Goal: Transaction & Acquisition: Obtain resource

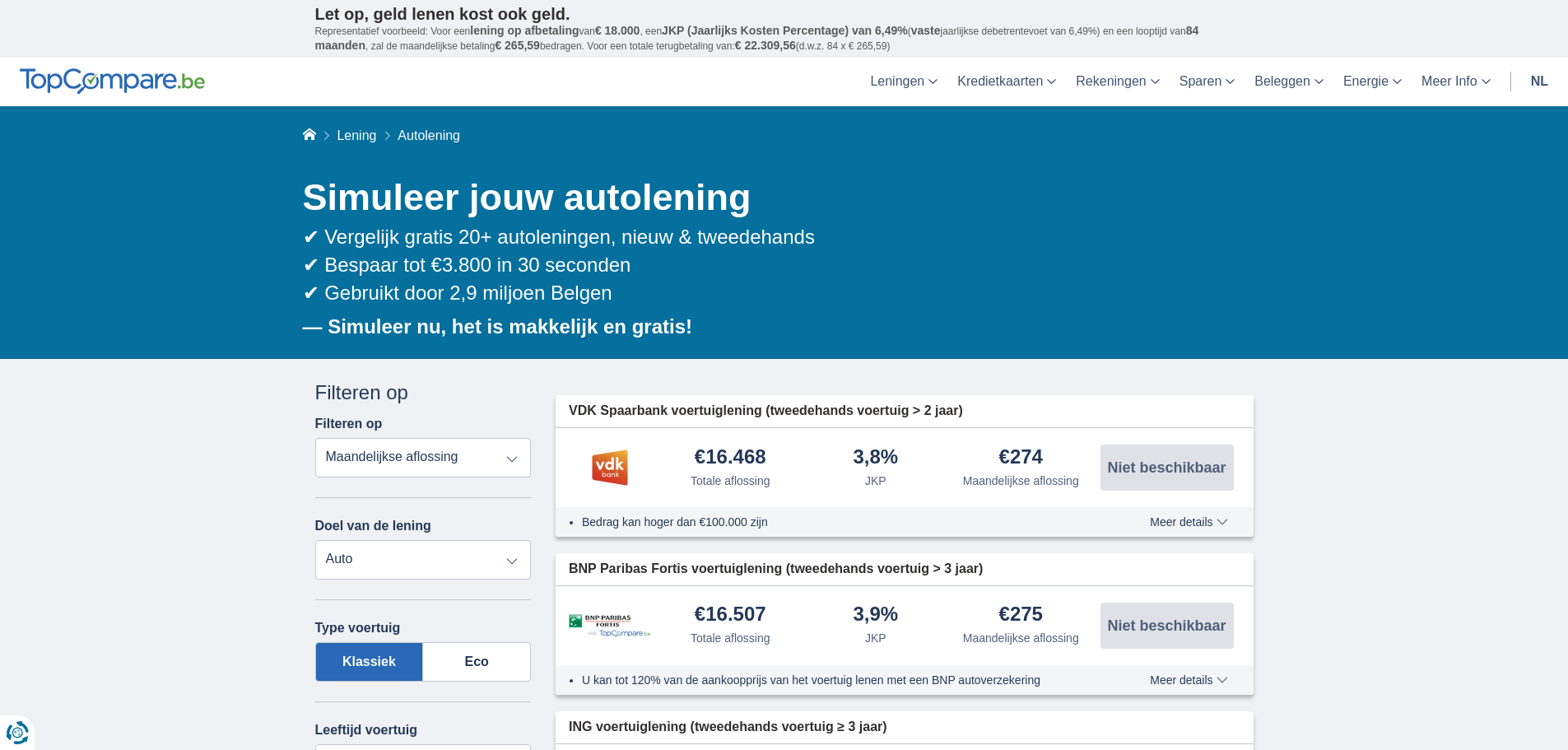
click at [497, 455] on select "Totale aflossing JKP Maandelijkse aflossing" at bounding box center [424, 457] width 216 height 40
click at [383, 555] on select "Persoonlijke lening Auto Moto / fiets Mobilhome / caravan Renovatie Energie Sch…" at bounding box center [424, 559] width 216 height 40
click at [316, 540] on select "Persoonlijke lening Auto Moto / fiets Mobilhome / caravan Renovatie Energie Sch…" at bounding box center [424, 559] width 216 height 40
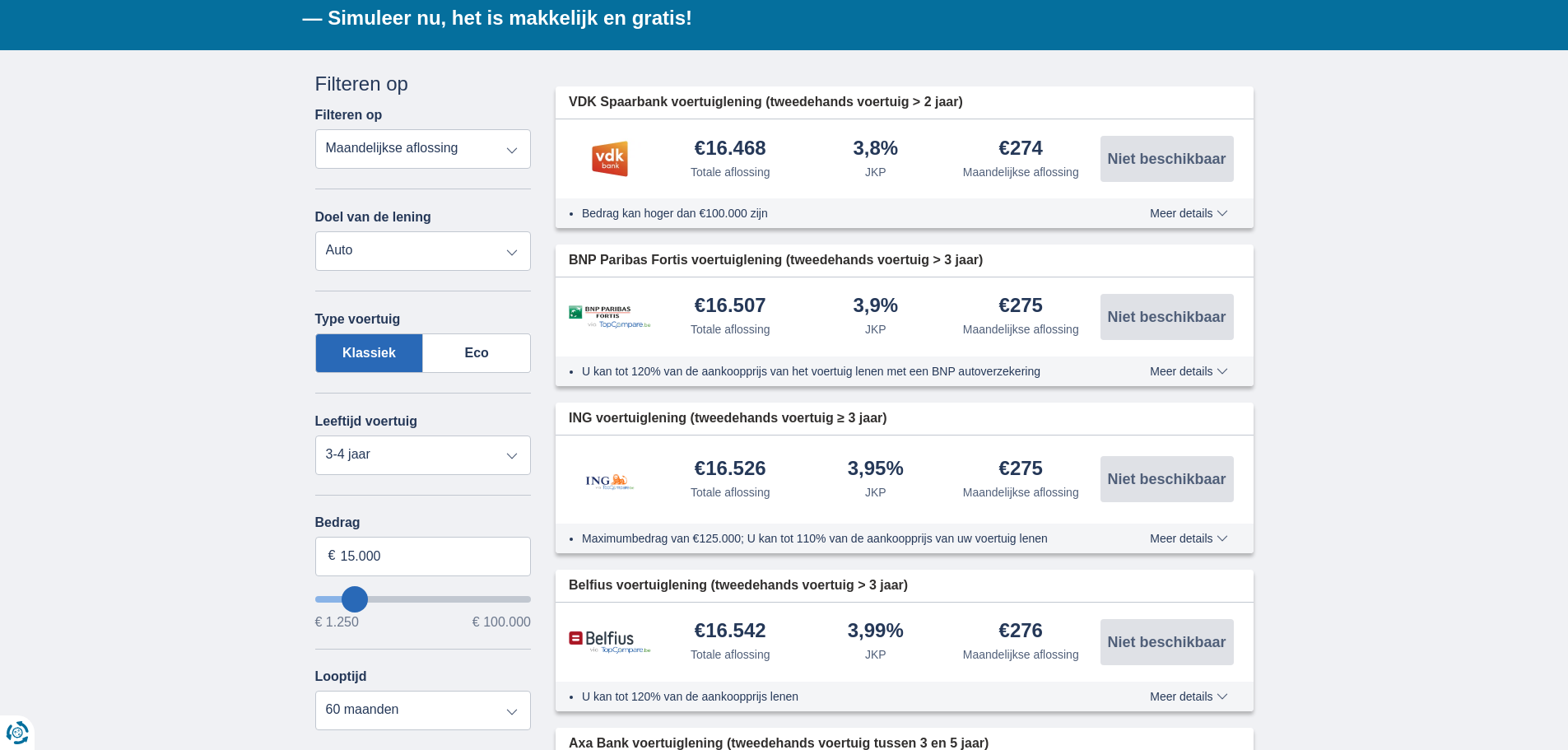
scroll to position [329, 0]
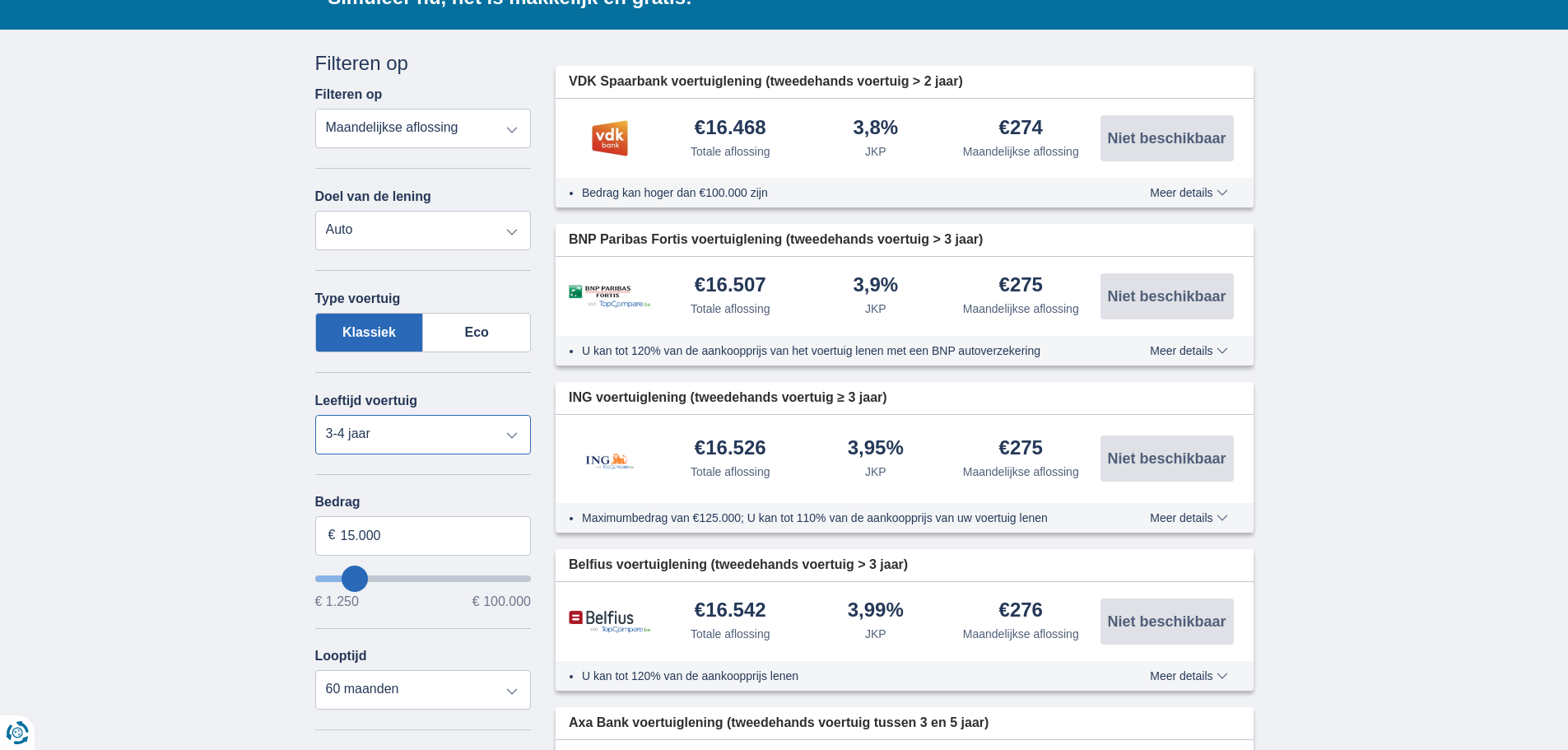
click at [454, 443] on select "Nieuw 0-1 jaar 1-2 jaar 2-3 jaar 3-4 jaar 4-5 jaar 5+ jaar" at bounding box center [424, 434] width 216 height 40
select select "5+"
click at [316, 415] on select "Nieuw 0-1 jaar 1-2 jaar 2-3 jaar 3-4 jaar 4-5 jaar 5+ jaar" at bounding box center [424, 434] width 216 height 40
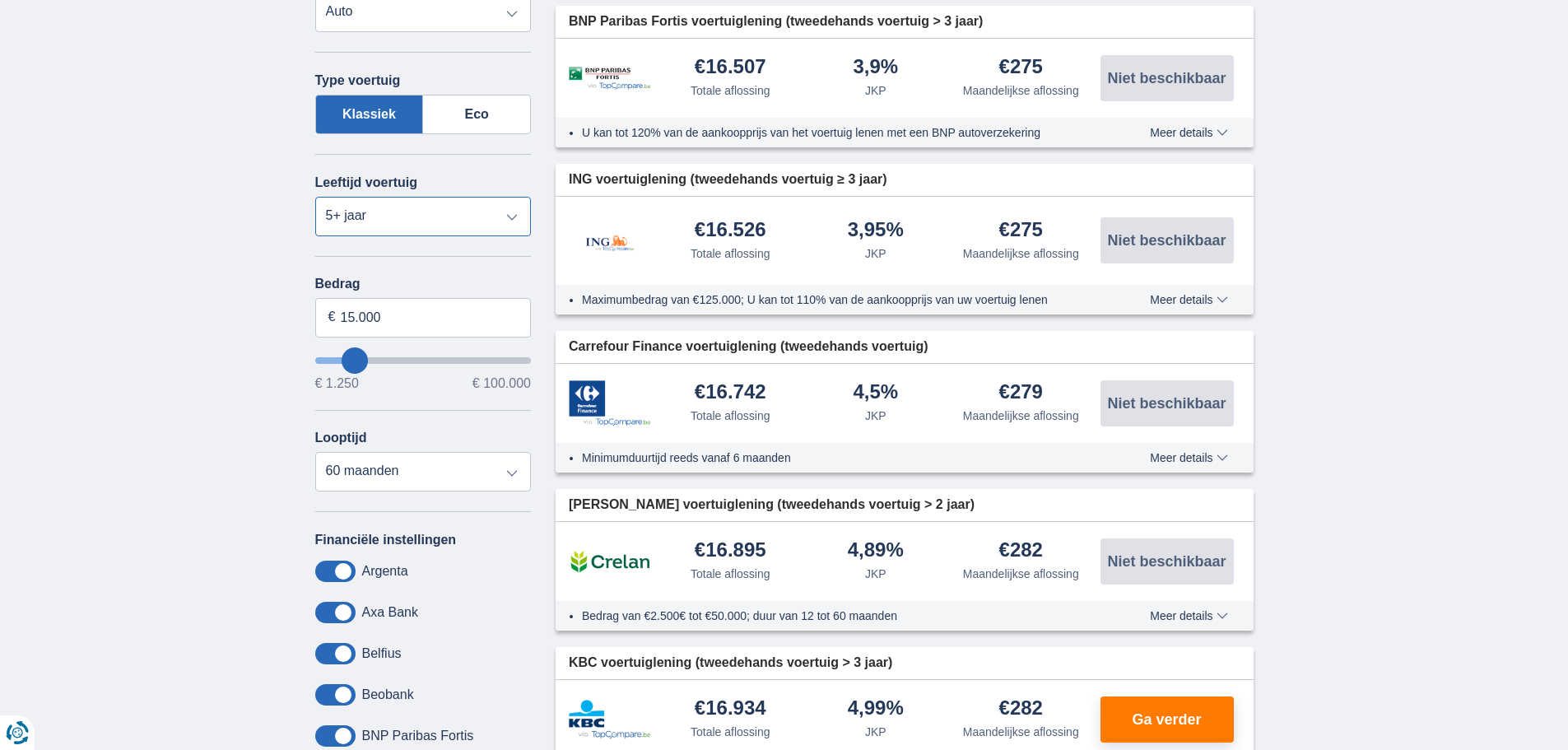
scroll to position [576, 0]
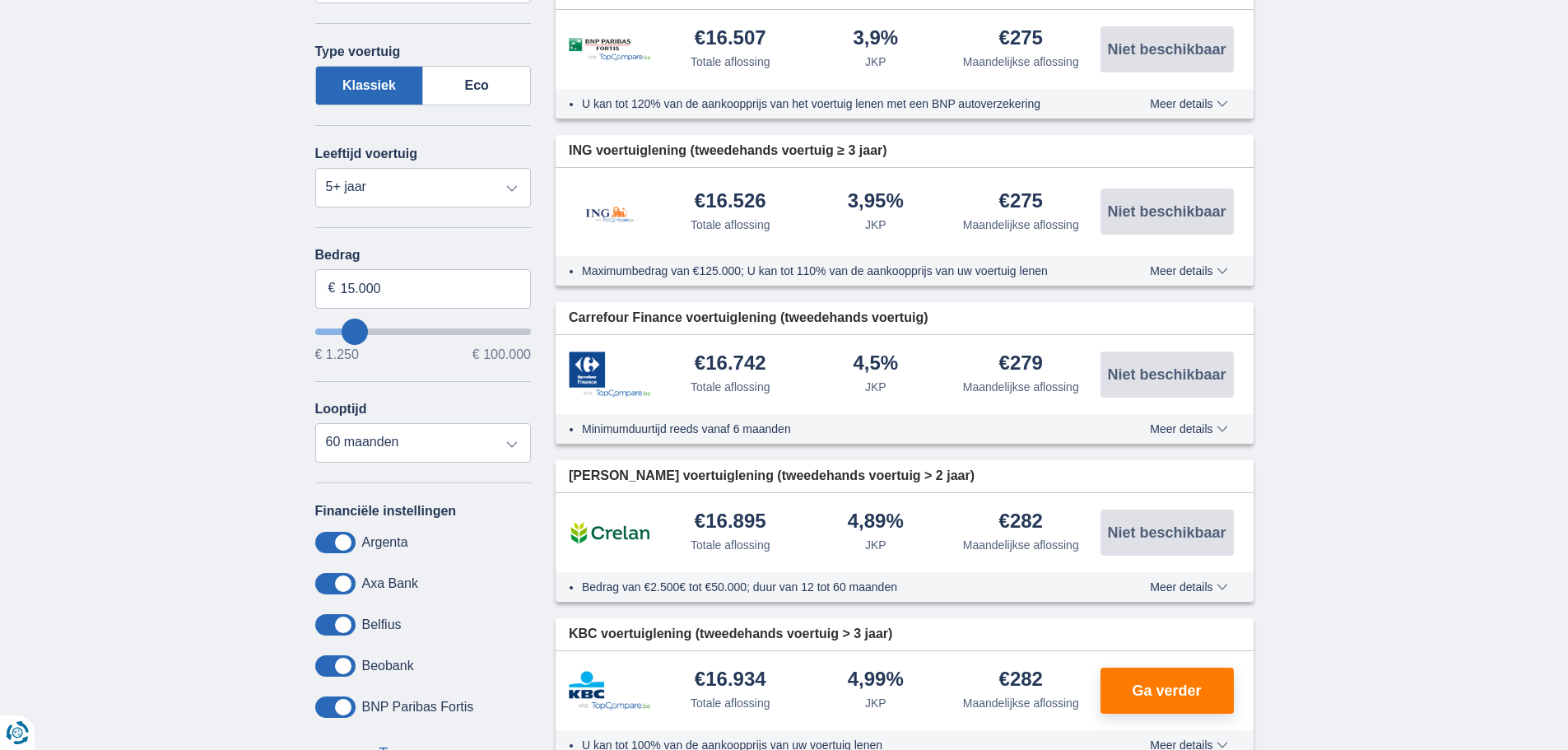
type input "11.250"
type input "11250"
type input "12.250"
type input "12250"
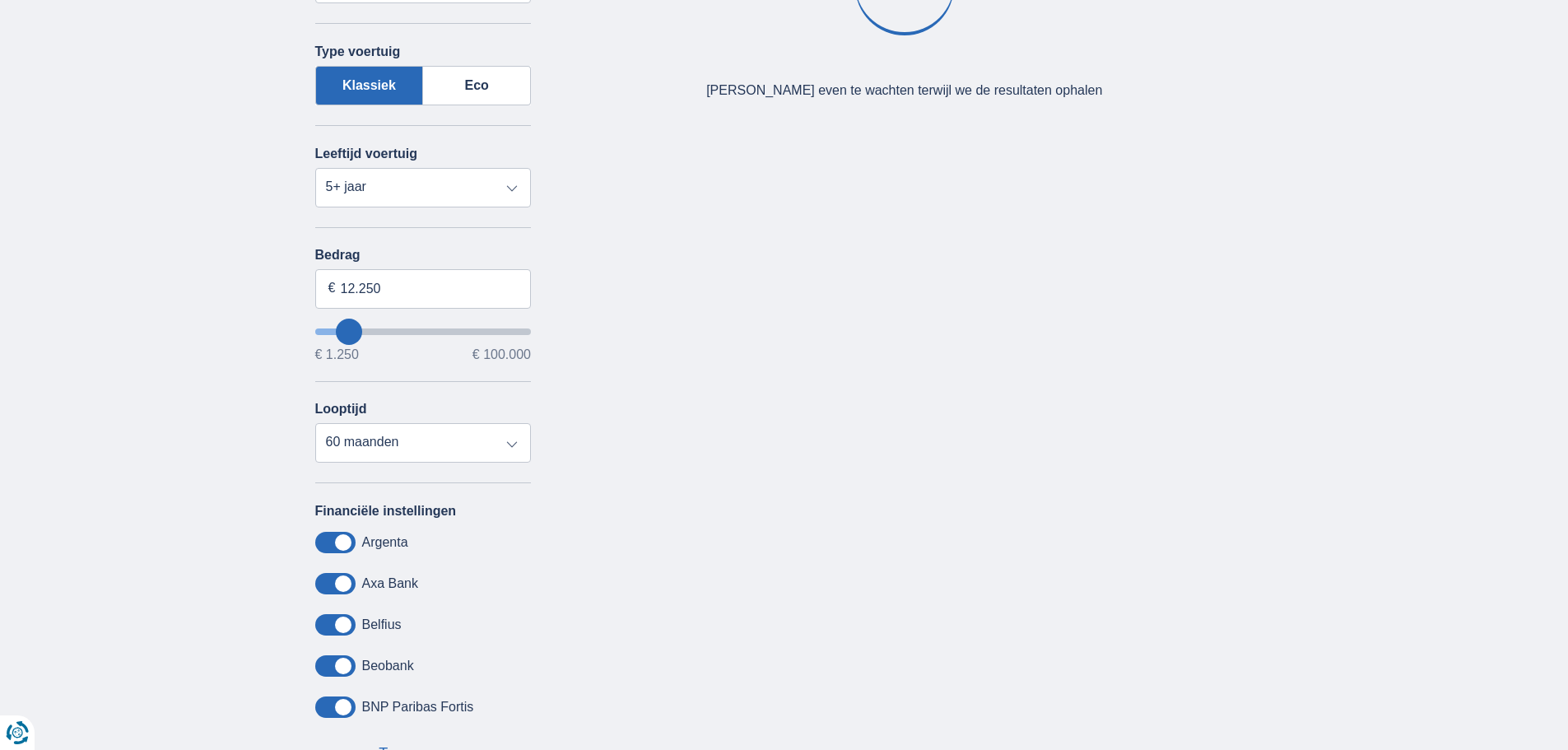
type input "17.250"
type input "18250"
type input "18.250"
select select "84"
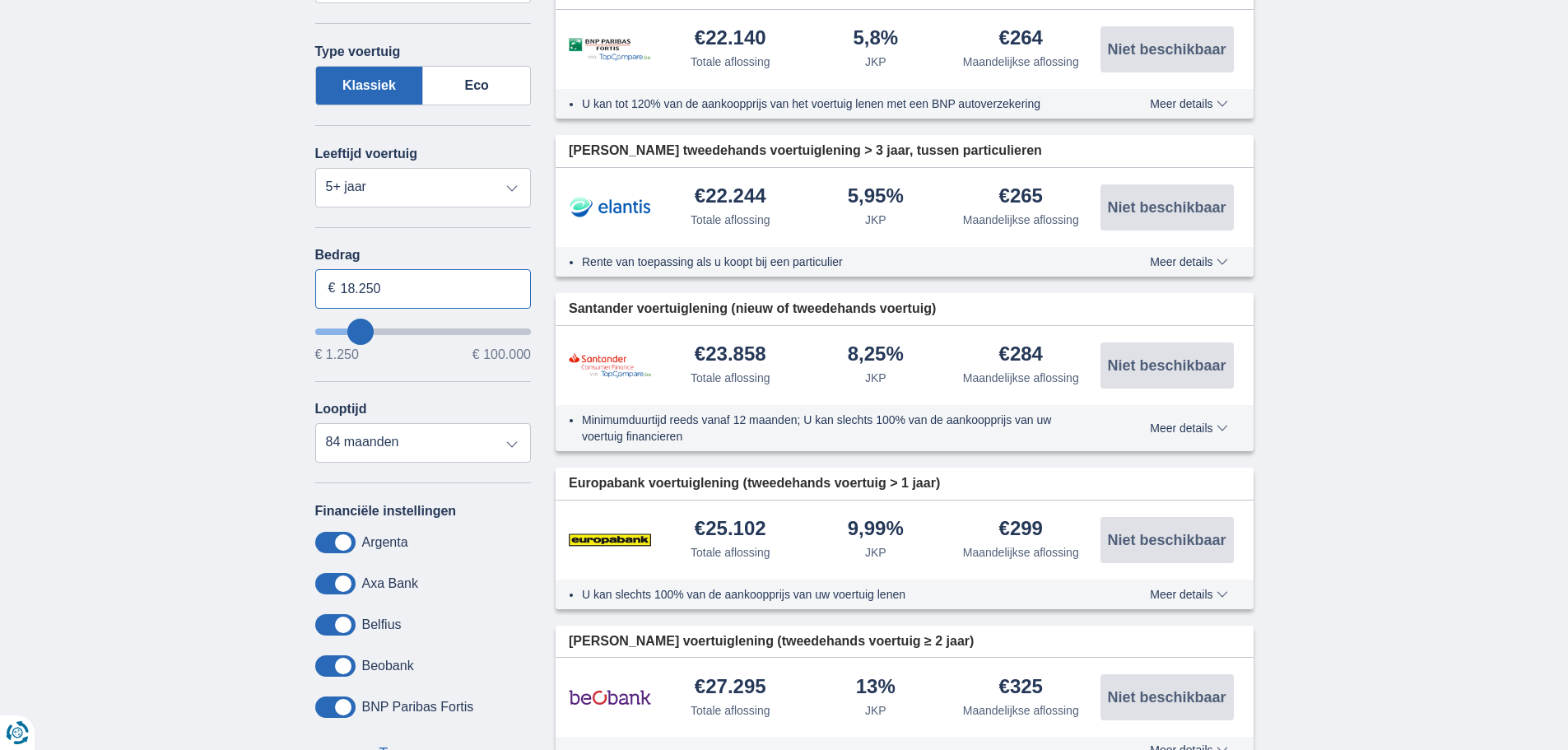
drag, startPoint x: 416, startPoint y: 295, endPoint x: 246, endPoint y: 290, distance: 170.1
click at [246, 290] on div "× widget.non-eligible-application.title widget.non-eligible-application.text no…" at bounding box center [784, 306] width 1568 height 1046
type input "30.000"
type input "30250"
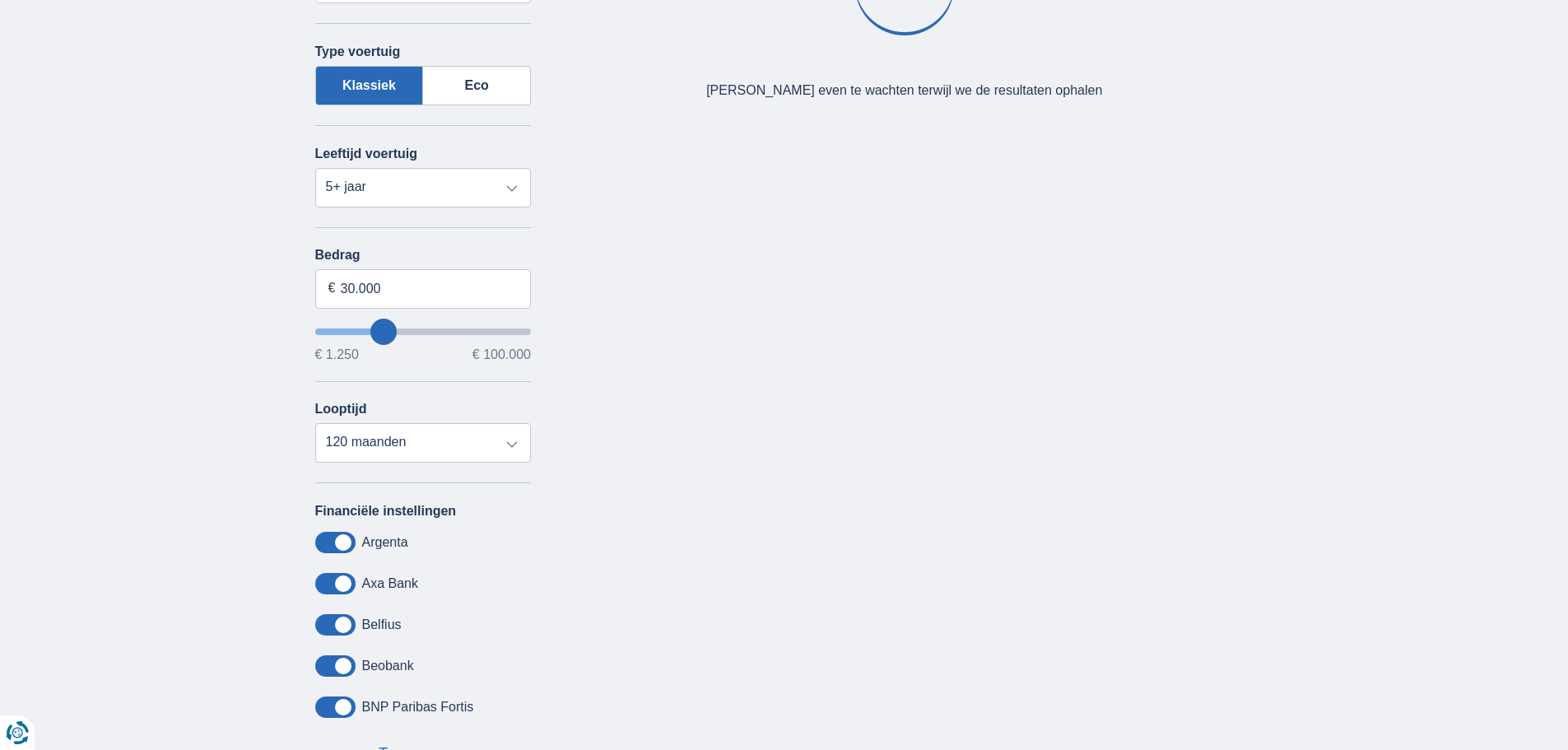
click at [229, 329] on div "× widget.non-eligible-application.title widget.non-eligible-application.text no…" at bounding box center [784, 306] width 1568 height 1046
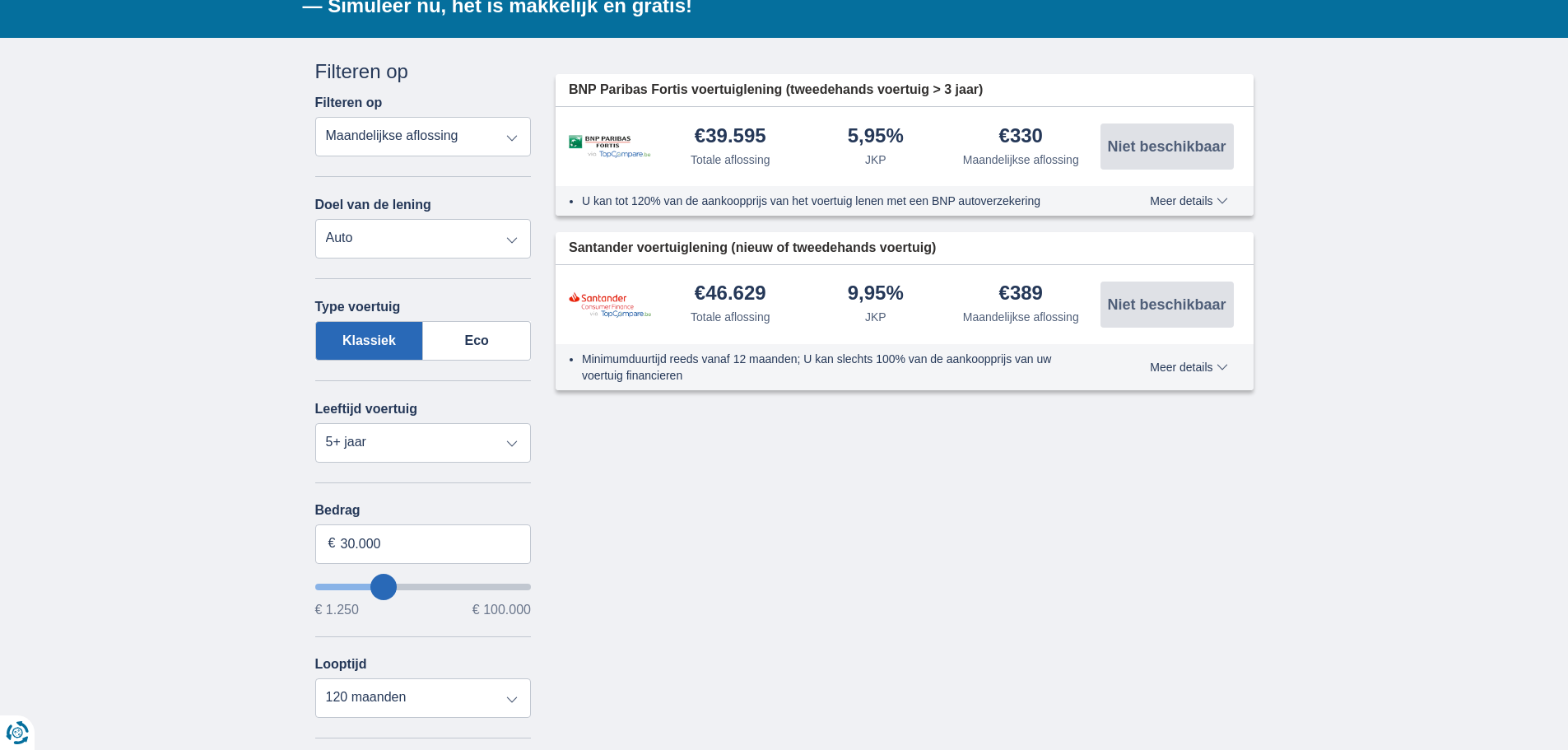
scroll to position [411, 0]
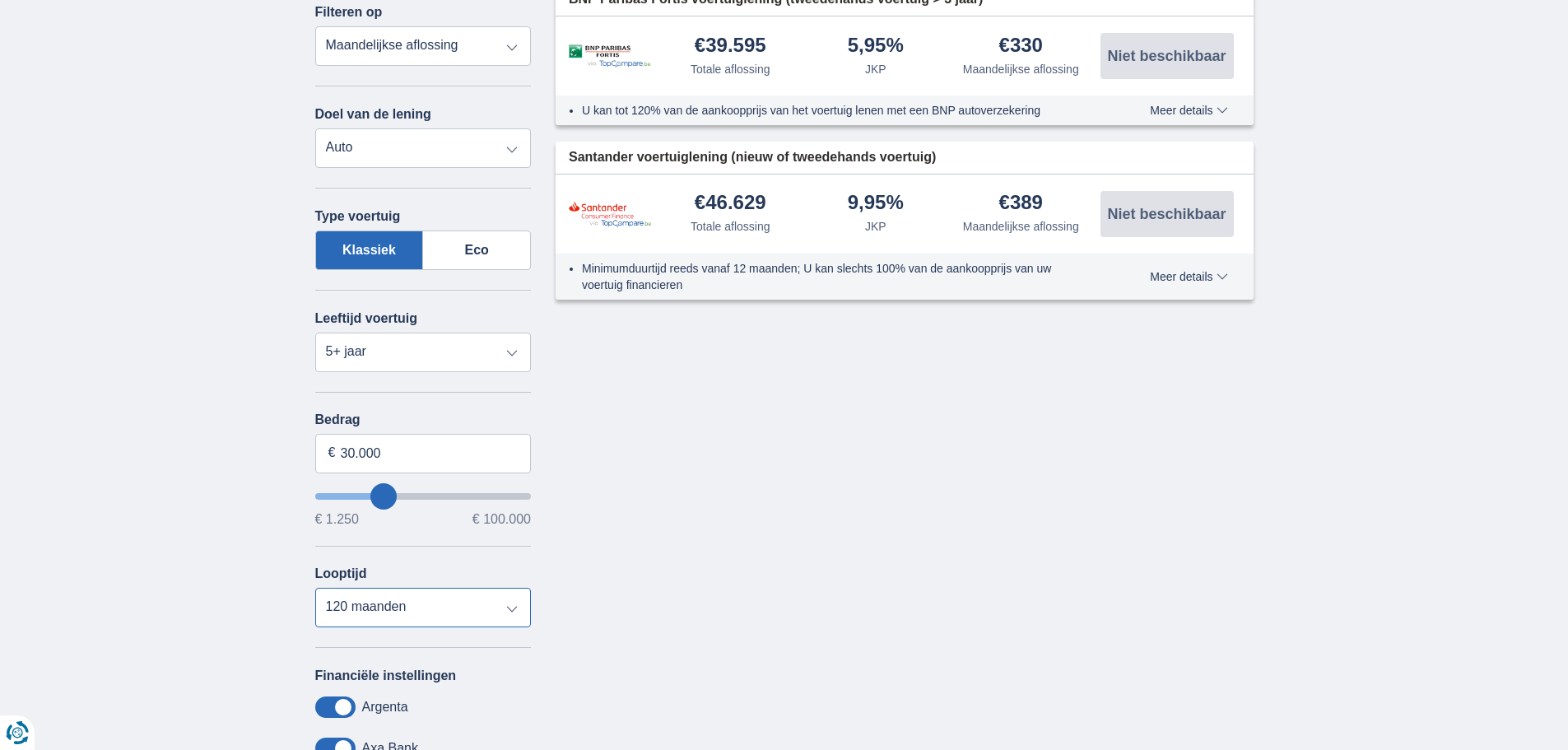
click at [478, 606] on select "12 maanden 18 maanden 24 maanden 30 maanden 36 maanden 42 maanden 48 maanden 60…" at bounding box center [424, 607] width 216 height 40
select select "60"
click at [316, 587] on select "12 maanden 18 maanden 24 maanden 30 maanden 36 maanden 42 maanden 48 maanden 60…" at bounding box center [424, 607] width 216 height 40
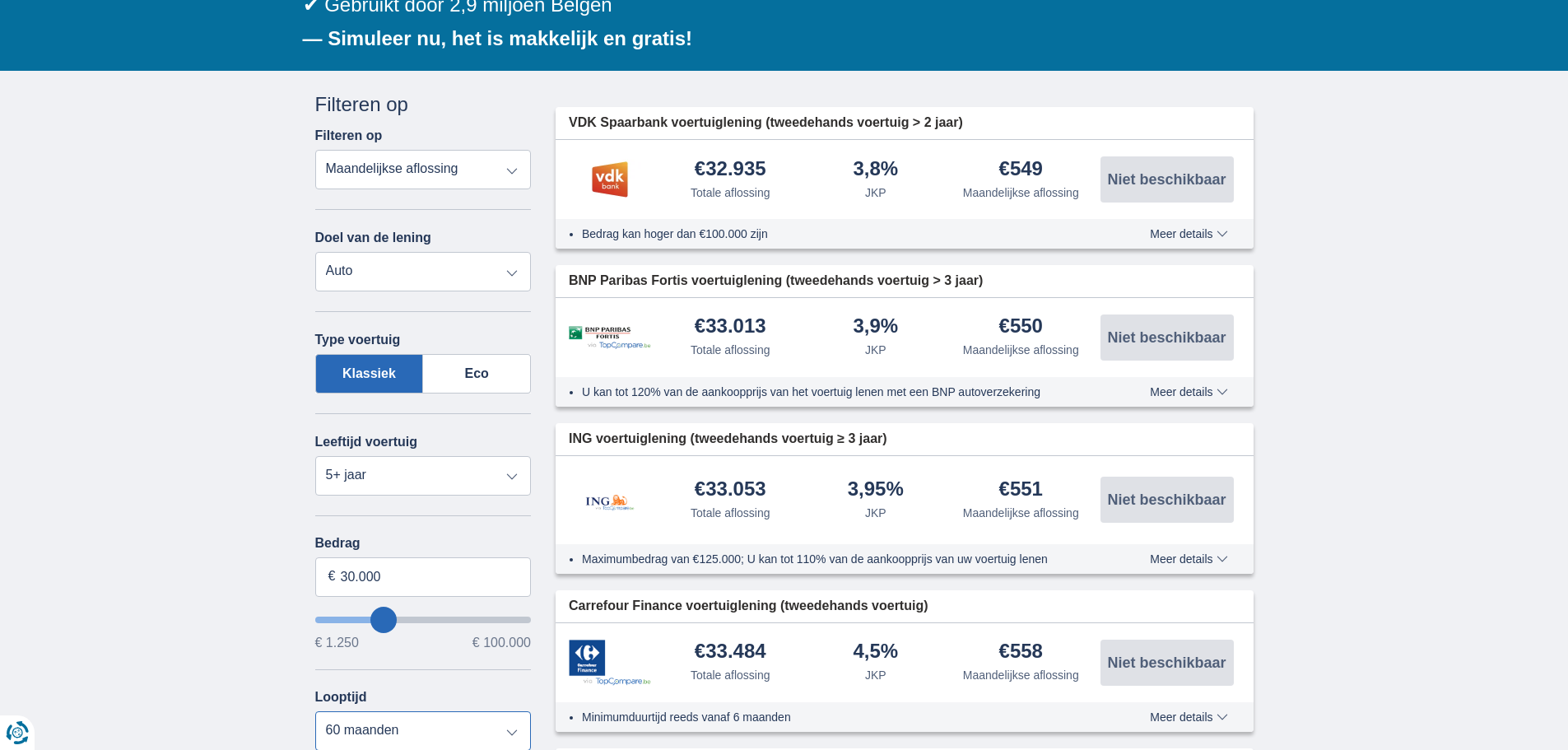
scroll to position [247, 0]
